Goal: Find specific page/section: Find specific page/section

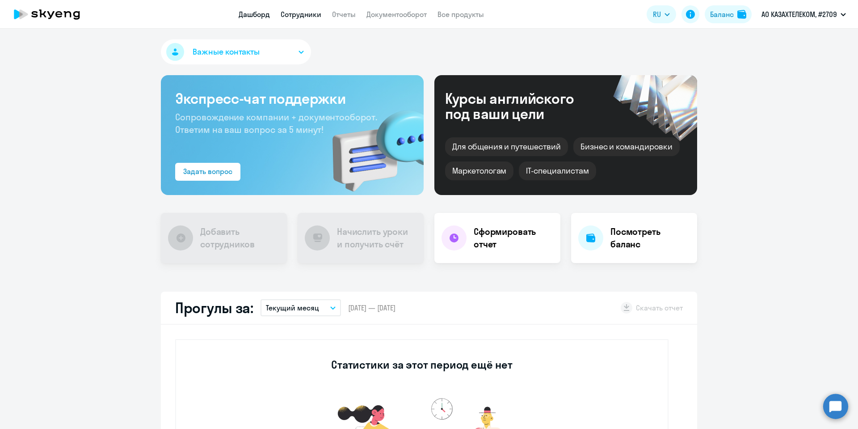
click at [304, 17] on link "Сотрудники" at bounding box center [301, 14] width 41 height 9
select select "30"
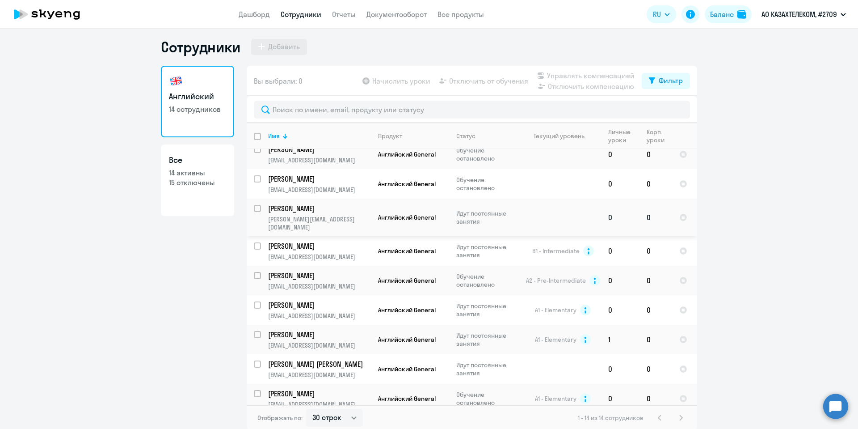
scroll to position [5, 0]
